Goal: Information Seeking & Learning: Learn about a topic

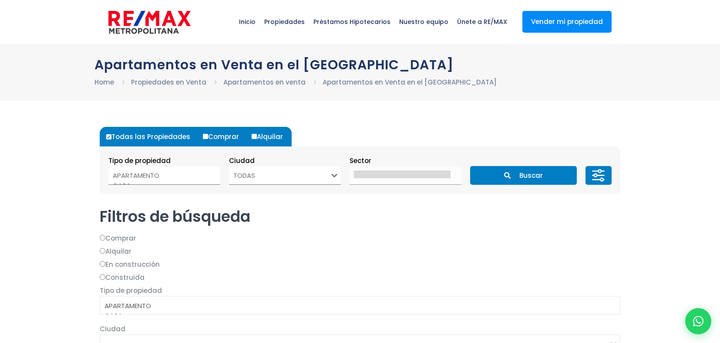
select select
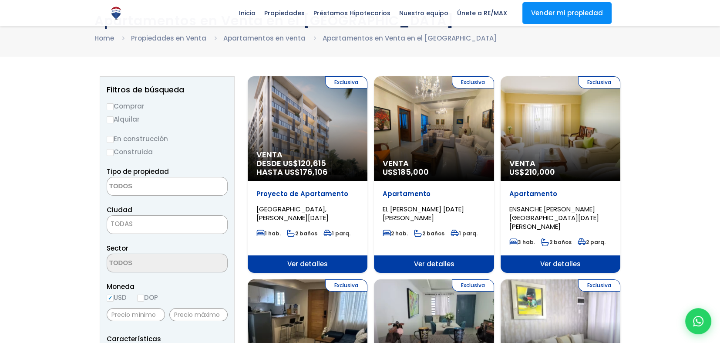
scroll to position [43, 0]
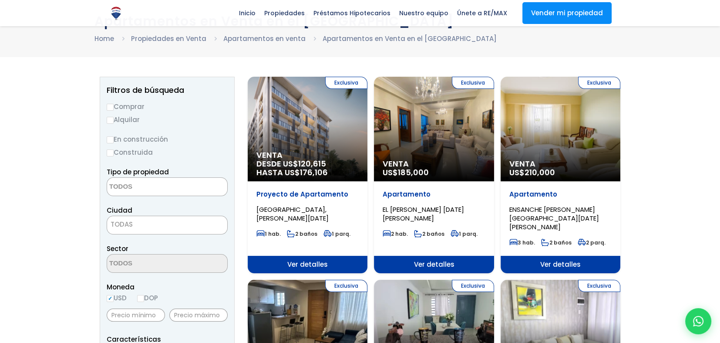
click at [109, 107] on input "Comprar" at bounding box center [110, 107] width 7 height 7
radio input "true"
click at [183, 188] on textarea "Search" at bounding box center [149, 187] width 84 height 19
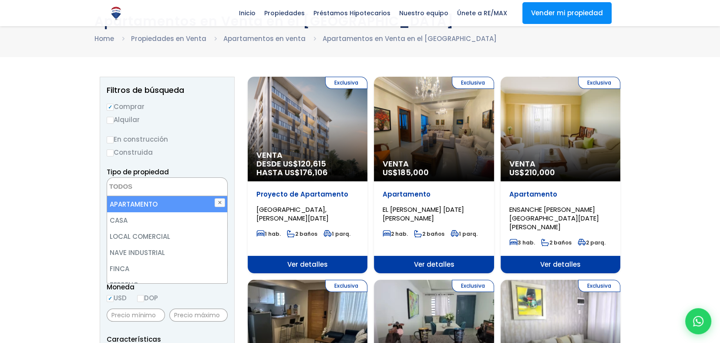
click at [155, 207] on li "APARTAMENTO" at bounding box center [167, 204] width 120 height 16
select select "apartment"
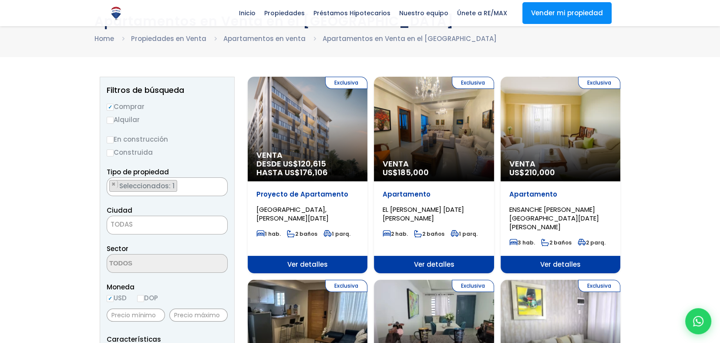
click at [154, 231] on span "TODAS" at bounding box center [167, 225] width 121 height 19
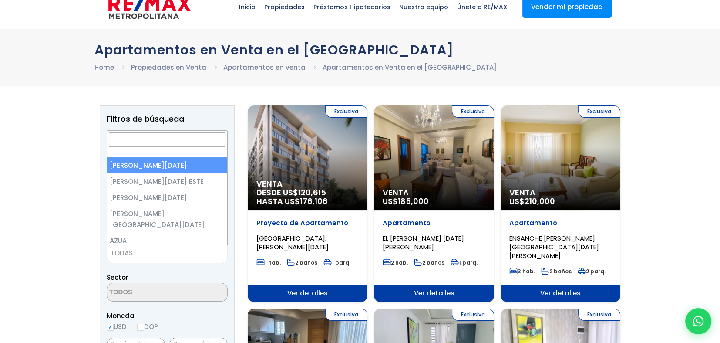
scroll to position [0, 0]
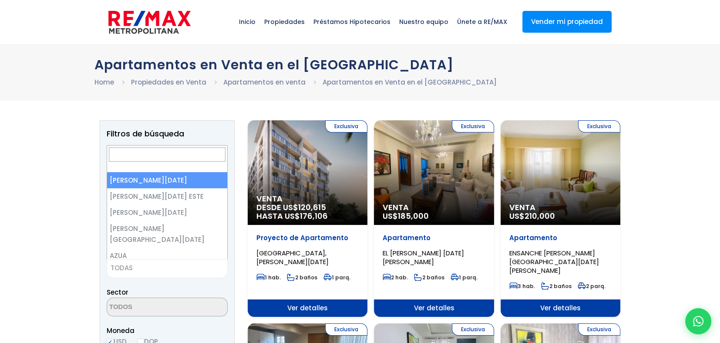
select select "1"
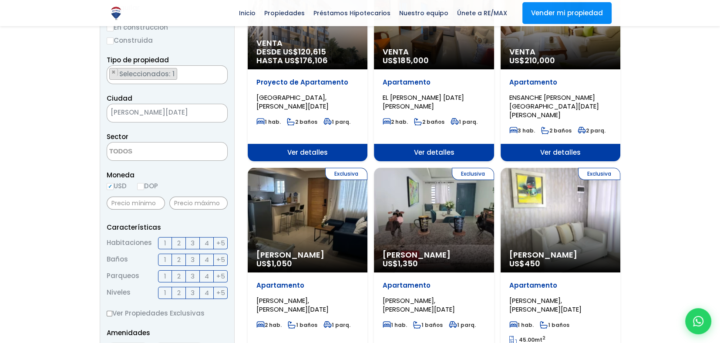
scroll to position [174, 0]
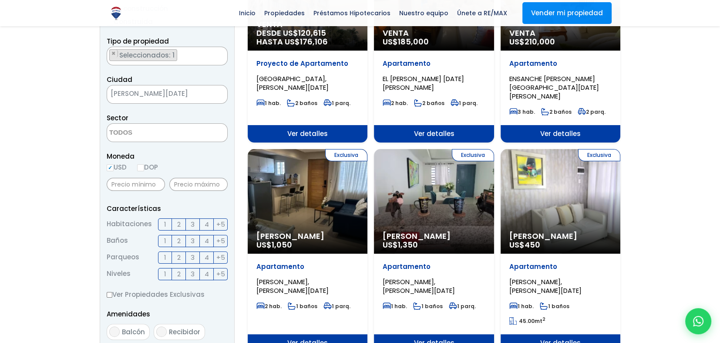
click at [148, 166] on label "DOP" at bounding box center [147, 167] width 21 height 11
click at [0, 0] on input "DOP" at bounding box center [0, 0] width 0 height 0
click at [144, 167] on input "DOP" at bounding box center [140, 167] width 7 height 7
radio input "true"
click at [144, 182] on input "text" at bounding box center [136, 184] width 58 height 13
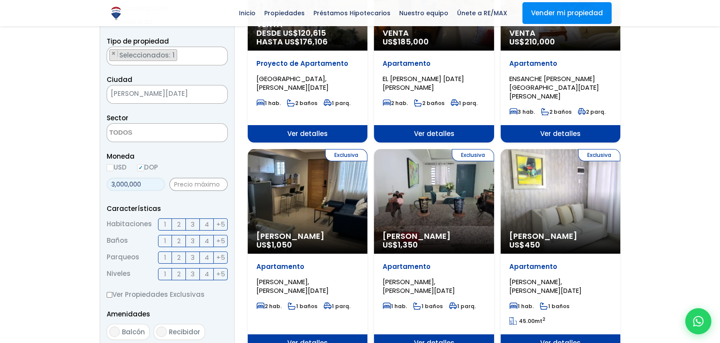
type input "3,000,000"
click at [193, 185] on input "text" at bounding box center [198, 184] width 58 height 13
type input "7,000,000"
click at [176, 225] on label "2" at bounding box center [179, 224] width 14 height 12
click at [0, 0] on input "2" at bounding box center [0, 0] width 0 height 0
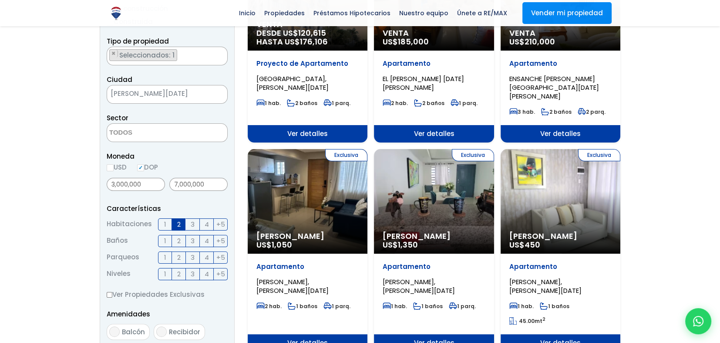
drag, startPoint x: 166, startPoint y: 238, endPoint x: 167, endPoint y: 247, distance: 9.2
click at [166, 239] on label "1" at bounding box center [165, 241] width 14 height 12
click at [0, 0] on input "1" at bounding box center [0, 0] width 0 height 0
click at [167, 257] on label "1" at bounding box center [165, 257] width 14 height 12
click at [0, 0] on input "1" at bounding box center [0, 0] width 0 height 0
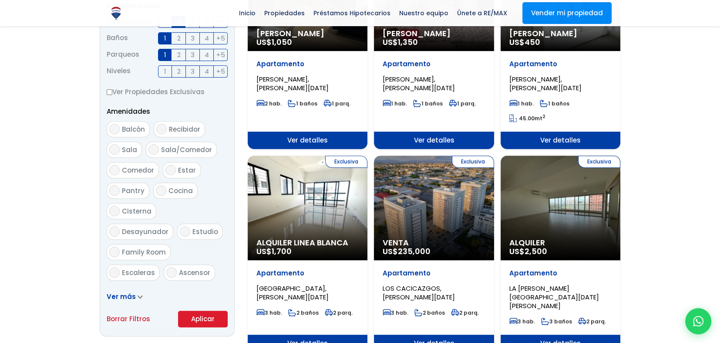
scroll to position [436, 0]
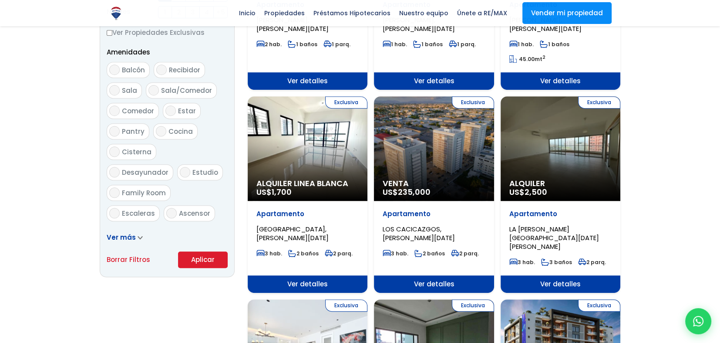
click at [203, 261] on button "Aplicar" at bounding box center [203, 259] width 50 height 17
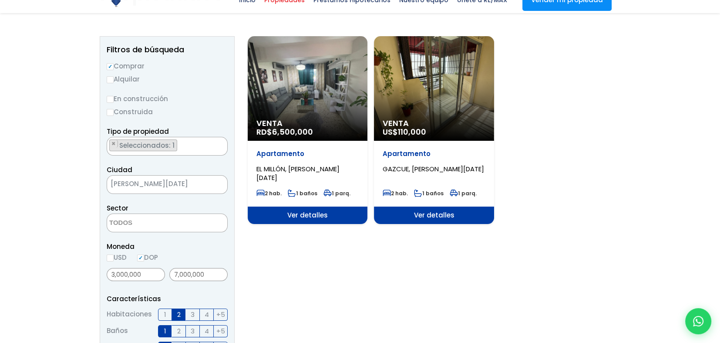
scroll to position [87, 0]
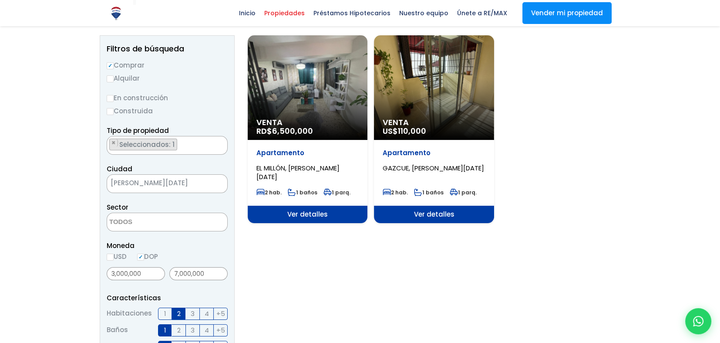
click at [314, 213] on span "Ver detalles" at bounding box center [308, 214] width 120 height 17
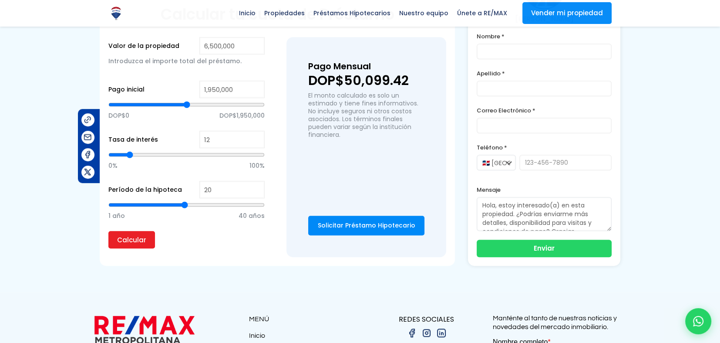
scroll to position [523, 0]
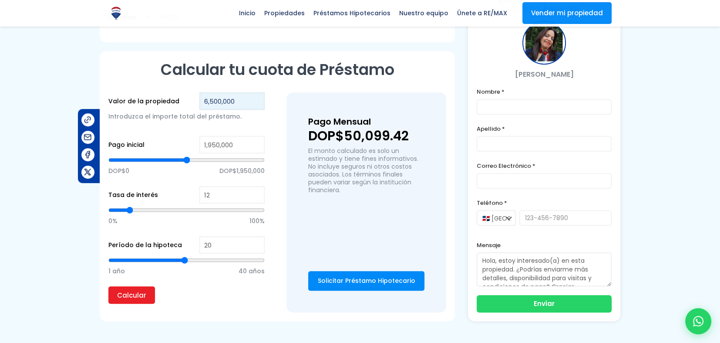
drag, startPoint x: 233, startPoint y: 92, endPoint x: 186, endPoint y: 93, distance: 46.6
click at [186, 93] on div "Valor de la propiedad 6,500,000 Introduzca el importe total del préstamo." at bounding box center [186, 111] width 156 height 39
type input "1"
type input "0"
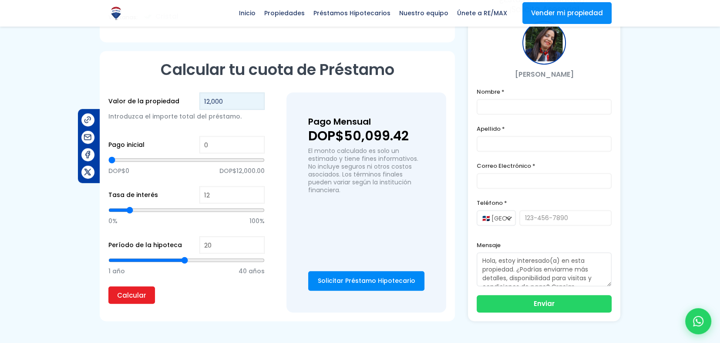
type input "12,000"
click at [226, 136] on input "0" at bounding box center [231, 144] width 65 height 17
type input "8"
type input "80"
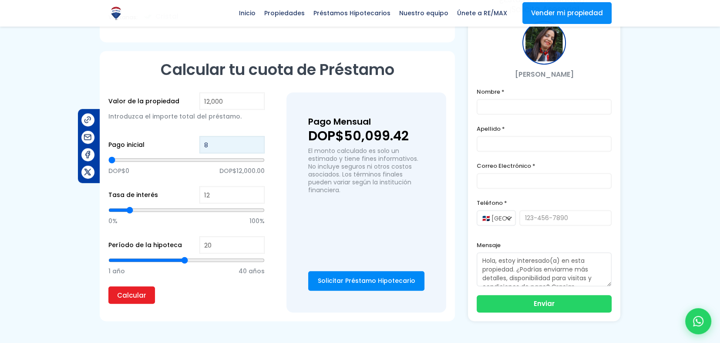
type input "80"
type input "800"
type input "8,000"
type input "8000"
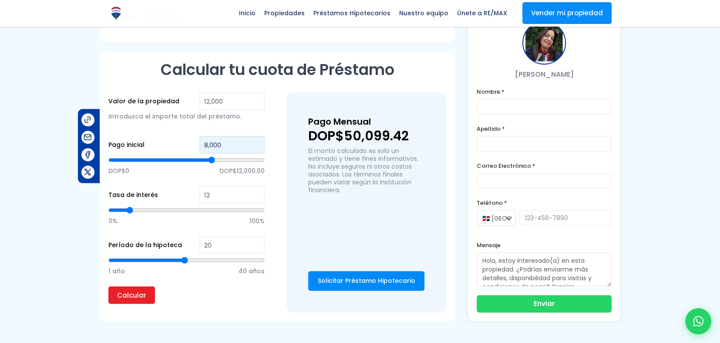
type input "80,000"
type input "12000"
type input "800,000"
type input "12000"
type input "8,000,000"
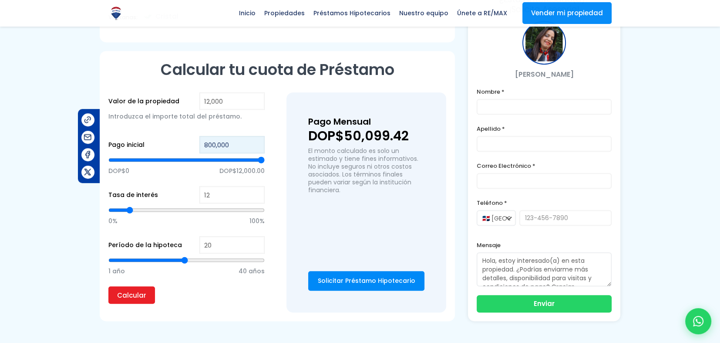
type input "12000"
type input "8,000,000"
click at [245, 92] on input "12,000" at bounding box center [231, 100] width 65 height 17
type input "120,000"
type input "0"
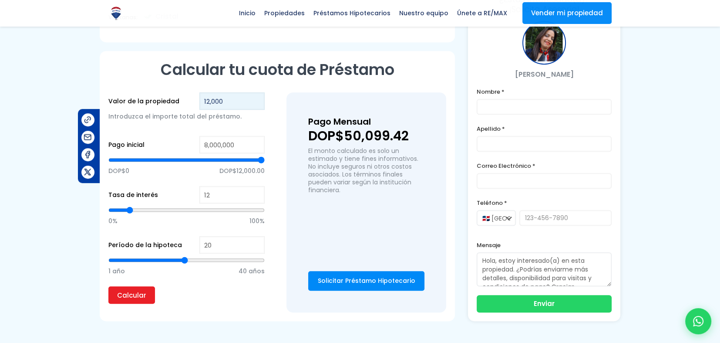
type input "0"
type input "12,000,000"
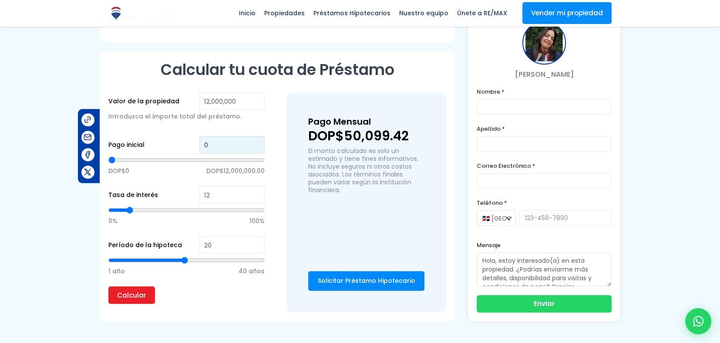
click at [240, 136] on input "0" at bounding box center [231, 144] width 65 height 17
type input "8"
type input "80"
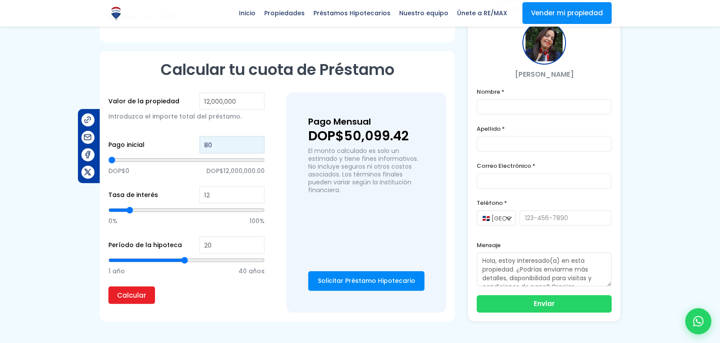
type input "800"
type input "8,000"
type input "8000"
type input "80,000"
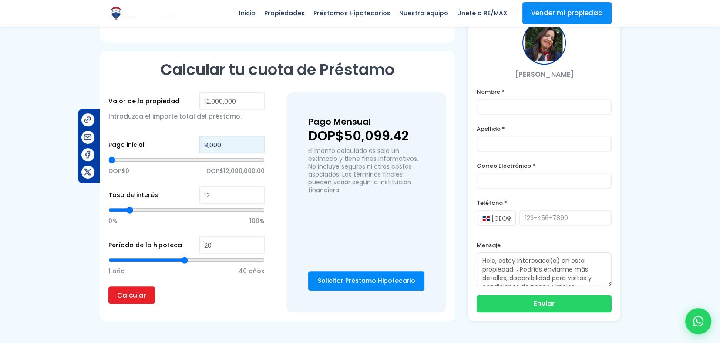
type input "80000"
type input "800,000"
type input "800000"
type input "8,000,000"
type input "8000000"
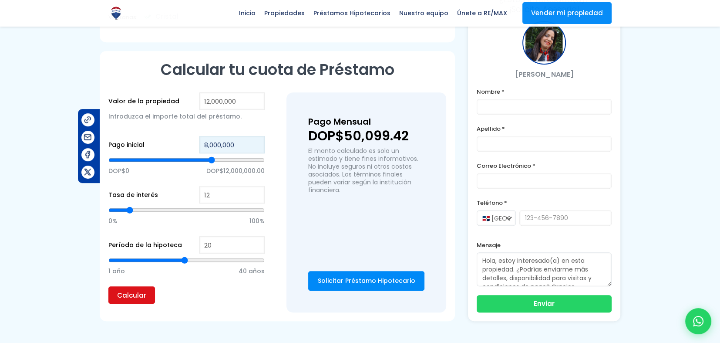
type input "8,000,000"
click at [130, 286] on input "Calcular" at bounding box center [131, 294] width 47 height 17
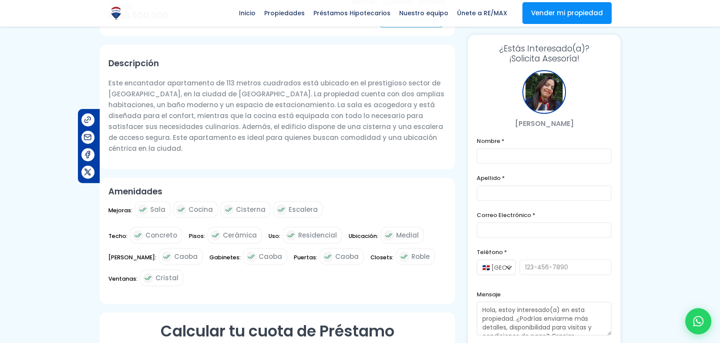
scroll to position [0, 0]
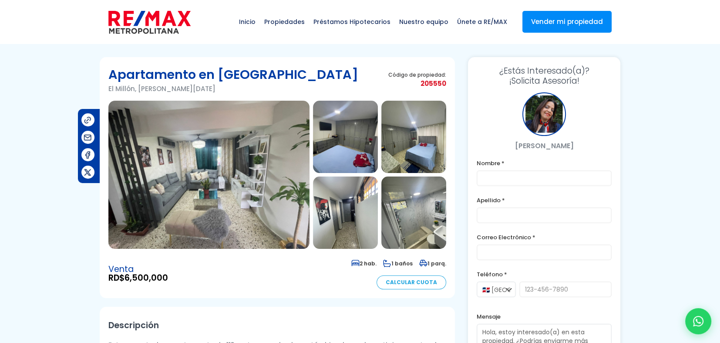
click at [343, 220] on img at bounding box center [345, 212] width 65 height 72
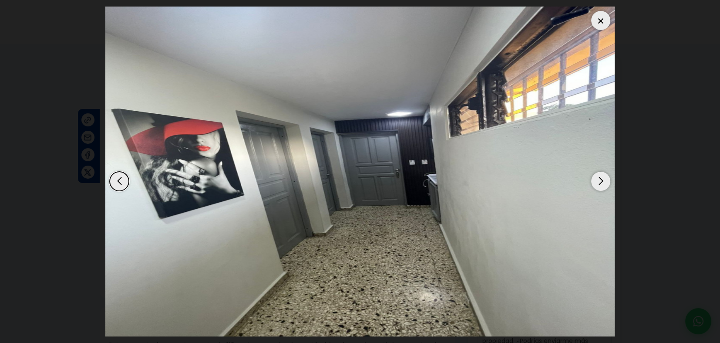
click at [593, 180] on div "Next slide" at bounding box center [600, 181] width 19 height 19
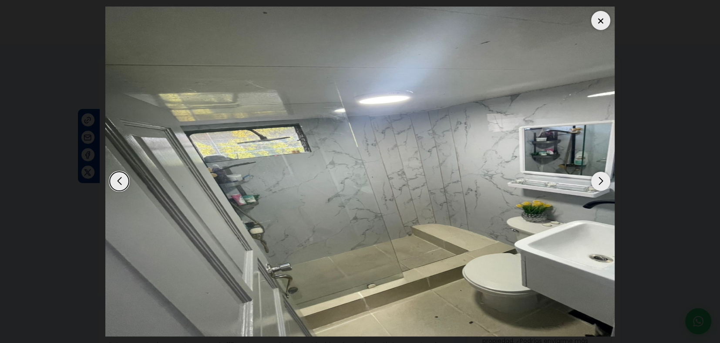
click at [598, 183] on div "Next slide" at bounding box center [600, 181] width 19 height 19
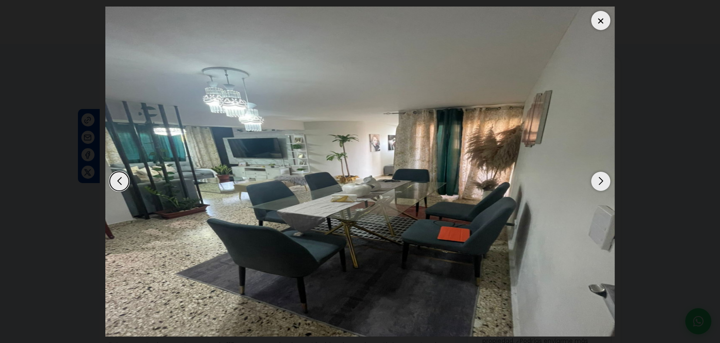
click at [598, 184] on div "Next slide" at bounding box center [600, 181] width 19 height 19
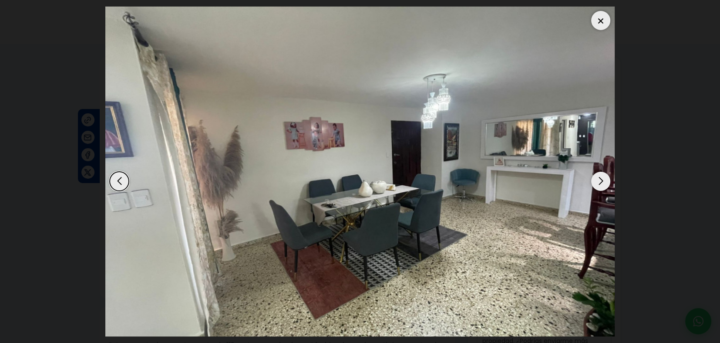
click at [598, 184] on div "Next slide" at bounding box center [600, 181] width 19 height 19
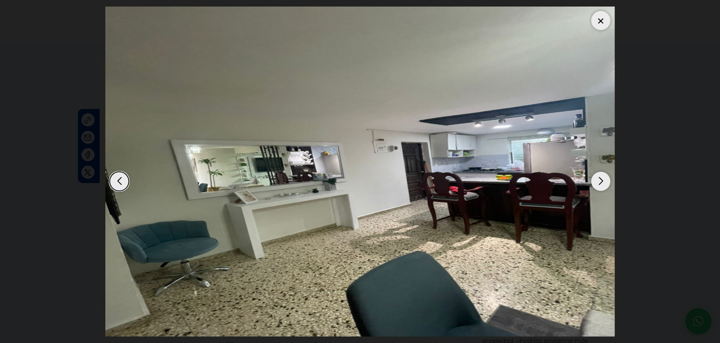
click at [598, 186] on div "Next slide" at bounding box center [600, 181] width 19 height 19
